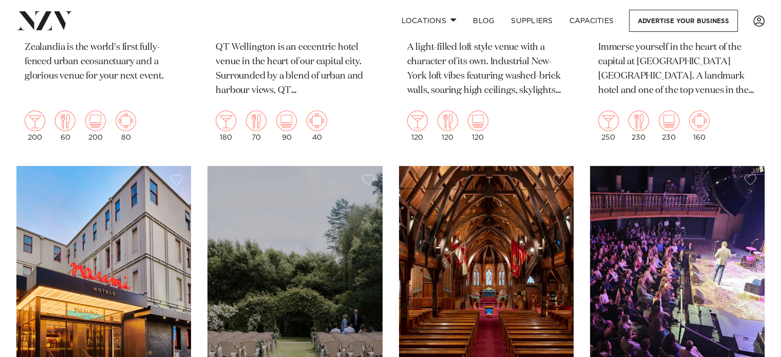
scroll to position [567, 0]
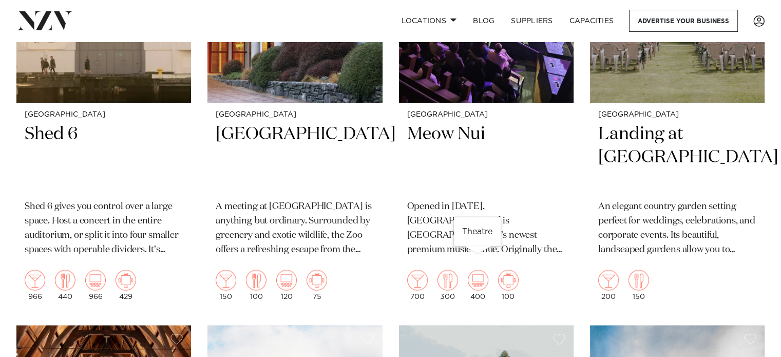
scroll to position [1439, 0]
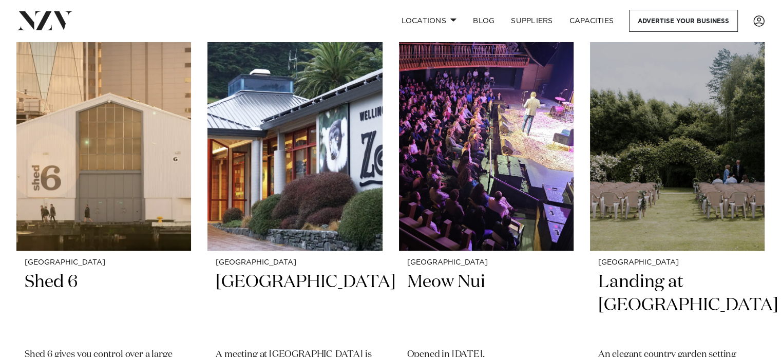
click at [57, 271] on h2 "Shed 6" at bounding box center [104, 305] width 158 height 69
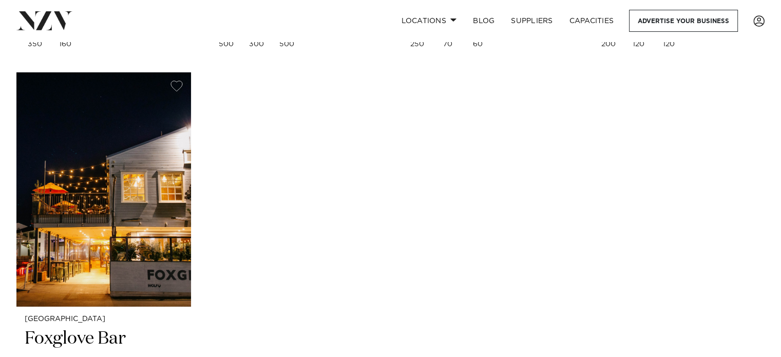
scroll to position [3211, 0]
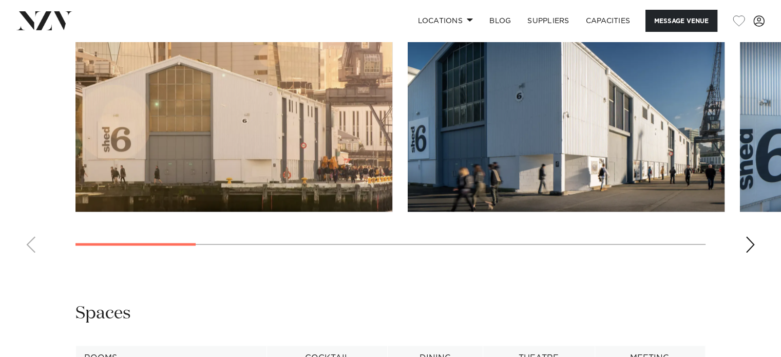
scroll to position [1160, 0]
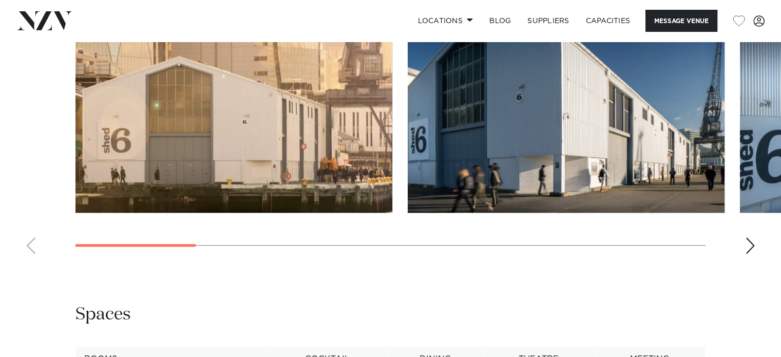
click at [752, 237] on div "Next slide" at bounding box center [750, 245] width 10 height 16
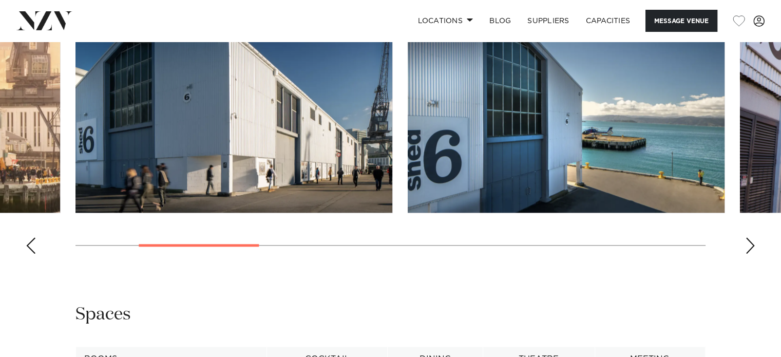
click at [752, 237] on div "Next slide" at bounding box center [750, 245] width 10 height 16
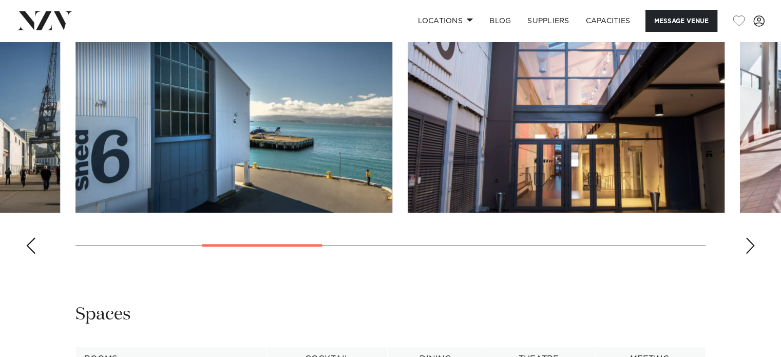
click at [752, 237] on div "Next slide" at bounding box center [750, 245] width 10 height 16
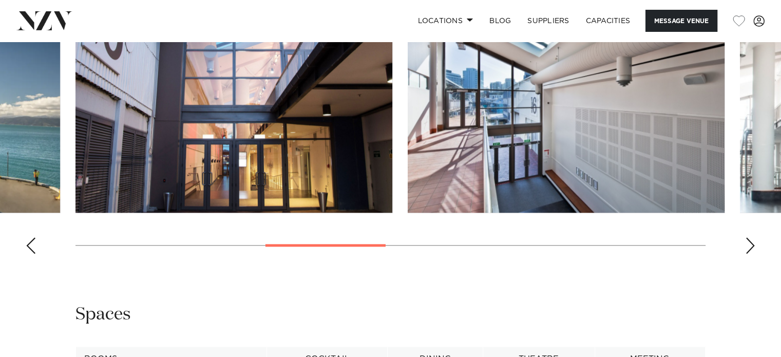
click at [752, 237] on div "Next slide" at bounding box center [750, 245] width 10 height 16
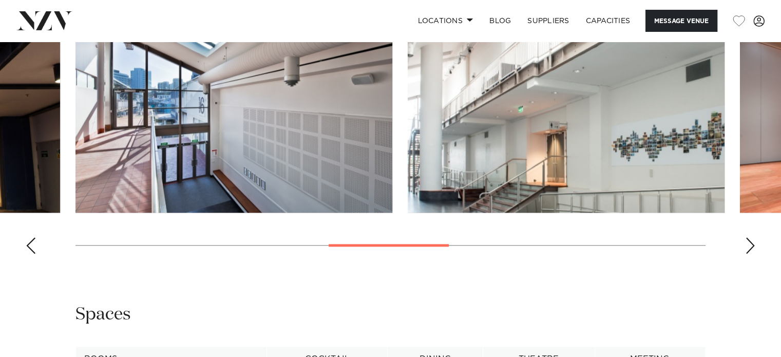
click at [752, 237] on div "Next slide" at bounding box center [750, 245] width 10 height 16
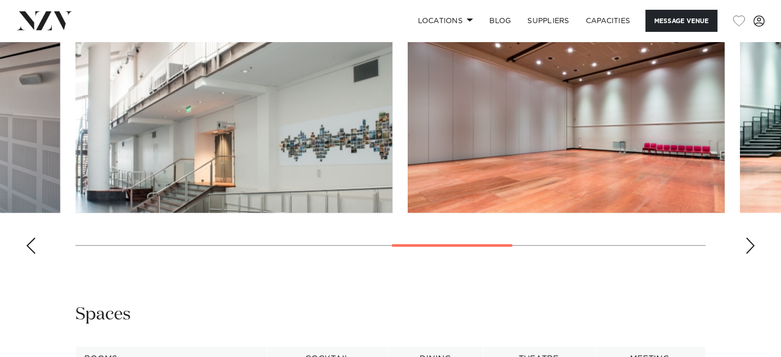
click at [752, 237] on div "Next slide" at bounding box center [750, 245] width 10 height 16
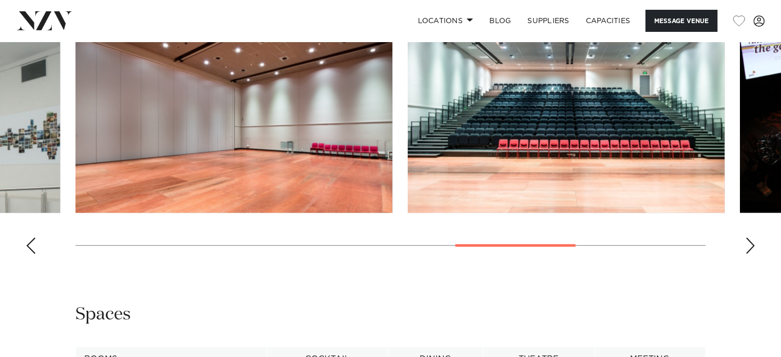
click at [322, 132] on img "7 / 10" at bounding box center [233, 96] width 317 height 233
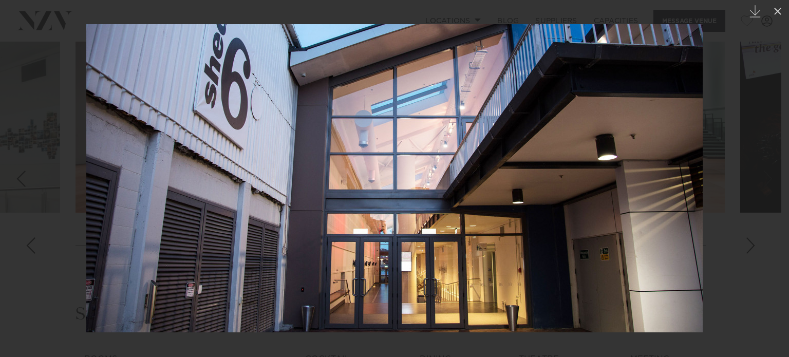
click at [778, 12] on icon at bounding box center [777, 11] width 7 height 7
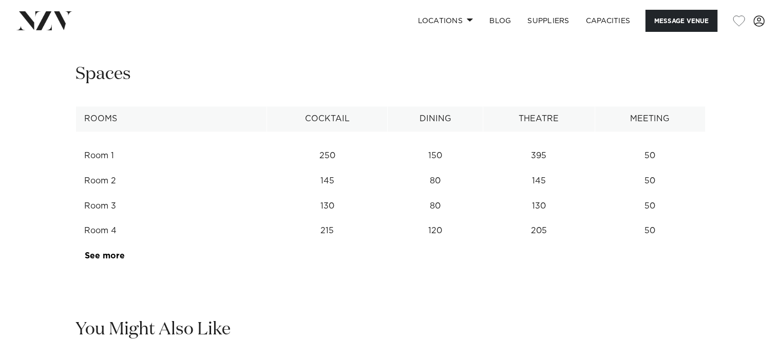
scroll to position [1425, 0]
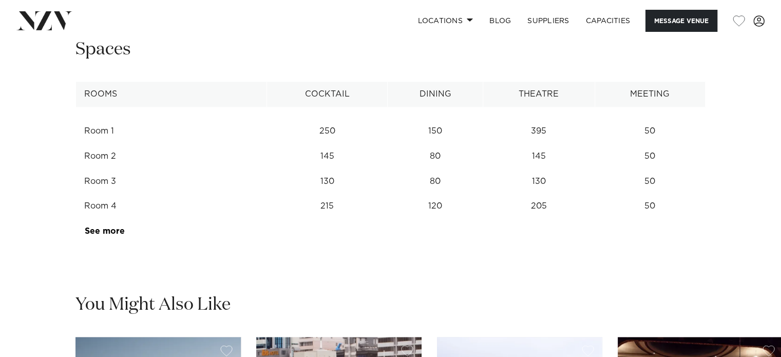
click at [108, 233] on link "See more" at bounding box center [125, 231] width 80 height 8
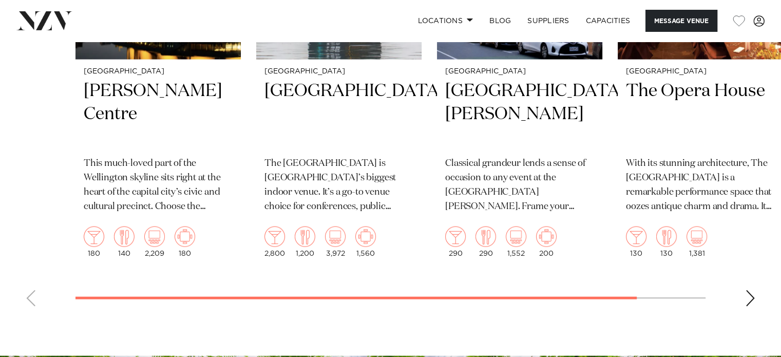
scroll to position [1975, 0]
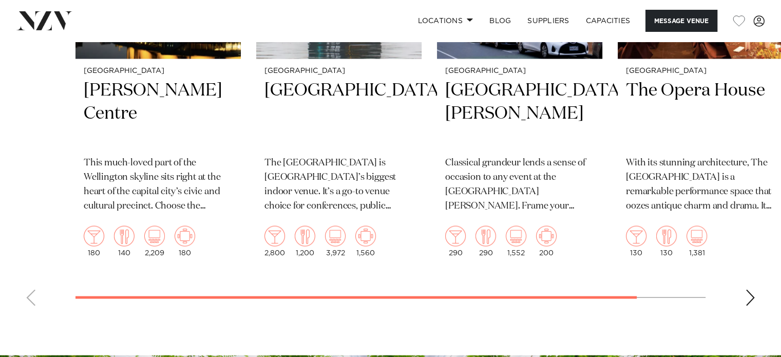
click at [750, 299] on div "Next slide" at bounding box center [750, 298] width 10 height 16
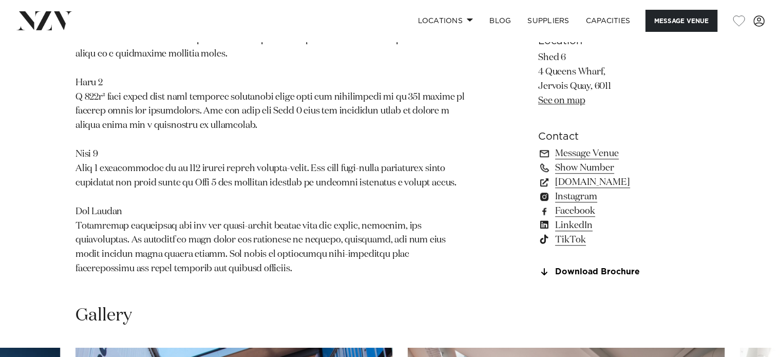
scroll to position [792, 0]
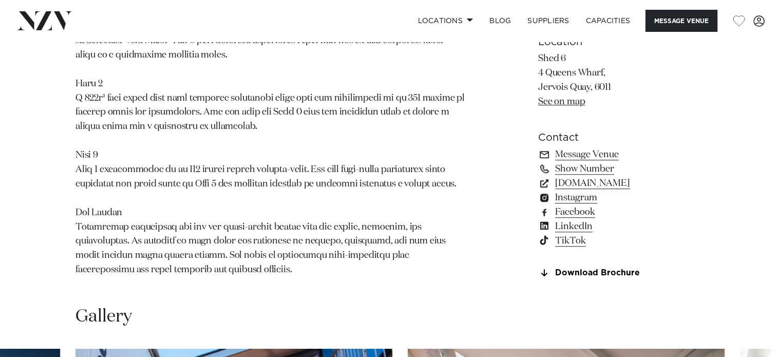
click at [564, 276] on link "Download Brochure" at bounding box center [621, 272] width 167 height 9
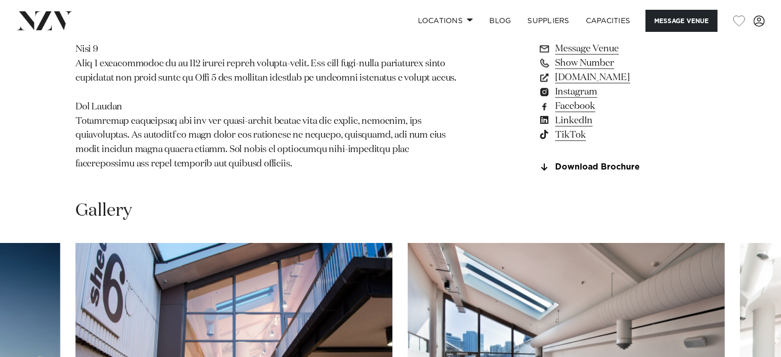
scroll to position [1151, 0]
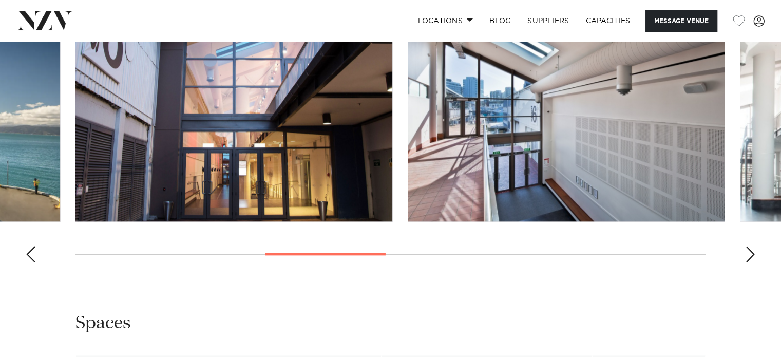
click at [745, 246] on div "Next slide" at bounding box center [750, 254] width 10 height 16
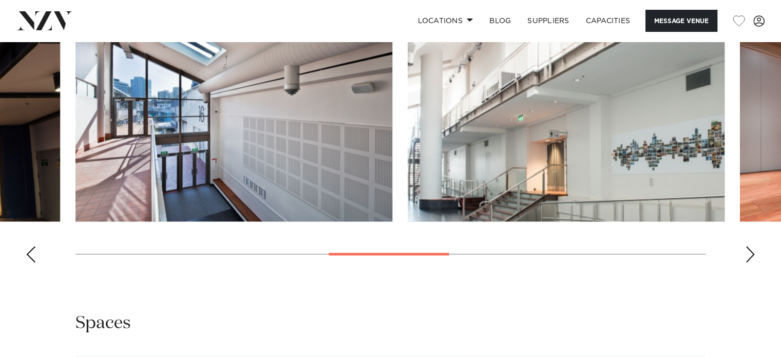
click at [745, 246] on div "Next slide" at bounding box center [750, 254] width 10 height 16
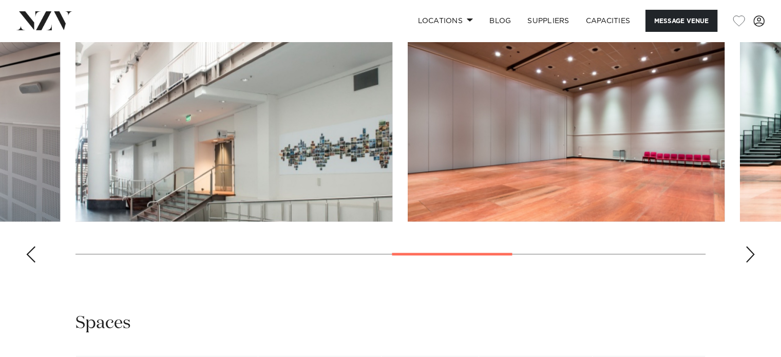
click at [745, 246] on div "Next slide" at bounding box center [750, 254] width 10 height 16
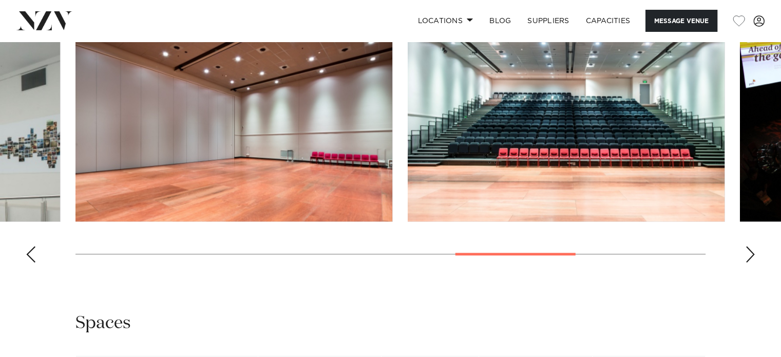
click at [745, 246] on div "Next slide" at bounding box center [750, 254] width 10 height 16
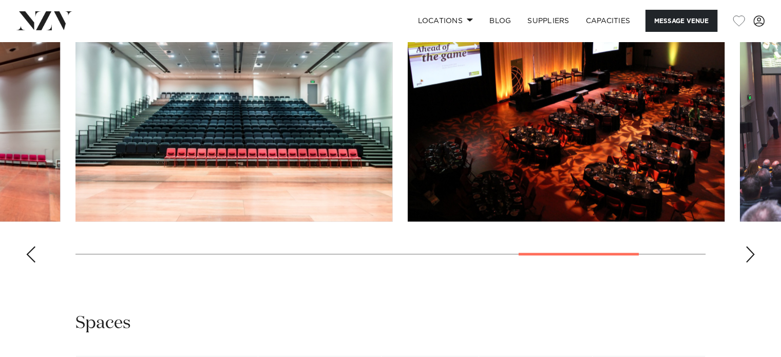
click at [745, 246] on div "Next slide" at bounding box center [750, 254] width 10 height 16
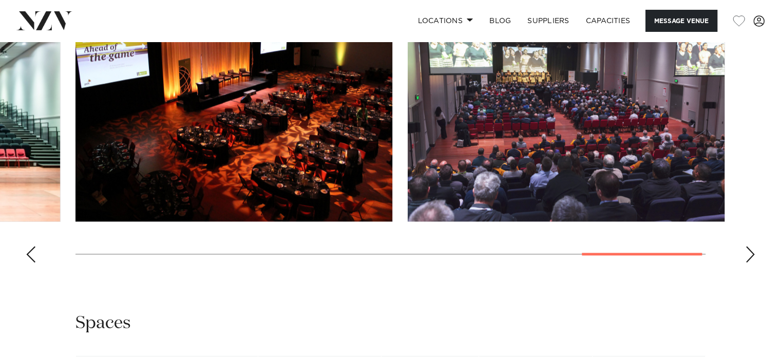
click at [745, 246] on div "Next slide" at bounding box center [750, 254] width 10 height 16
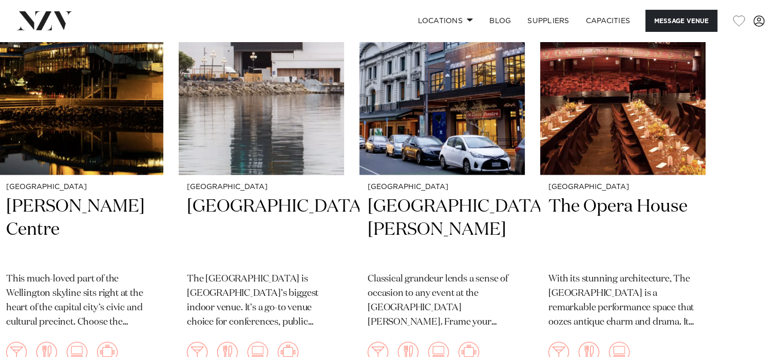
scroll to position [1905, 0]
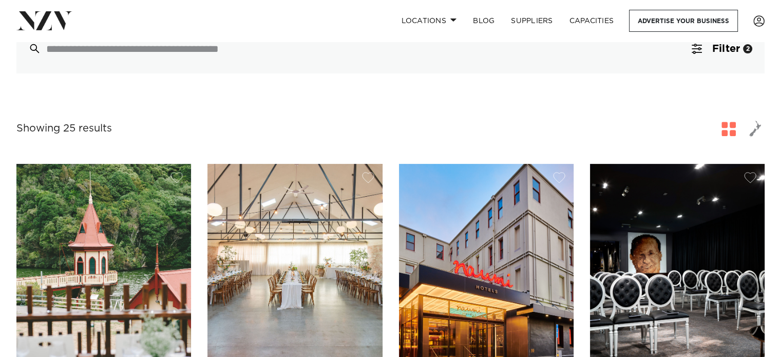
scroll to position [534, 0]
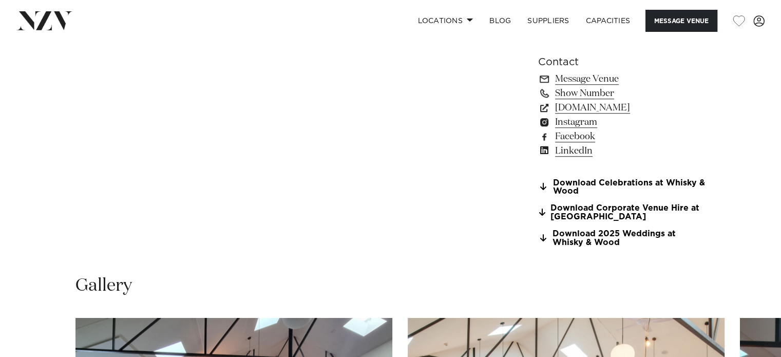
scroll to position [757, 0]
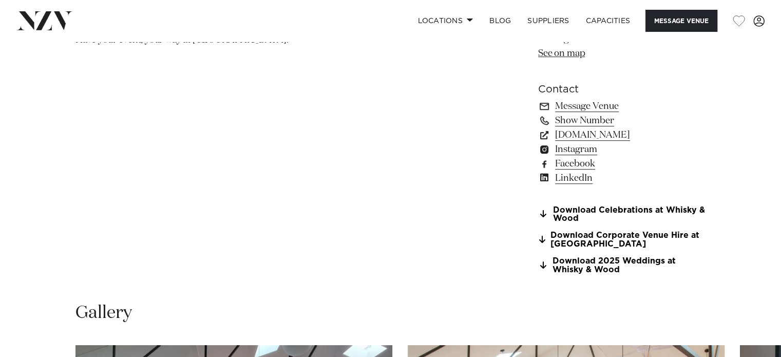
click at [580, 262] on link "Download 2025 Weddings at Whisky & Wood" at bounding box center [621, 265] width 167 height 17
